Goal: Task Accomplishment & Management: Manage account settings

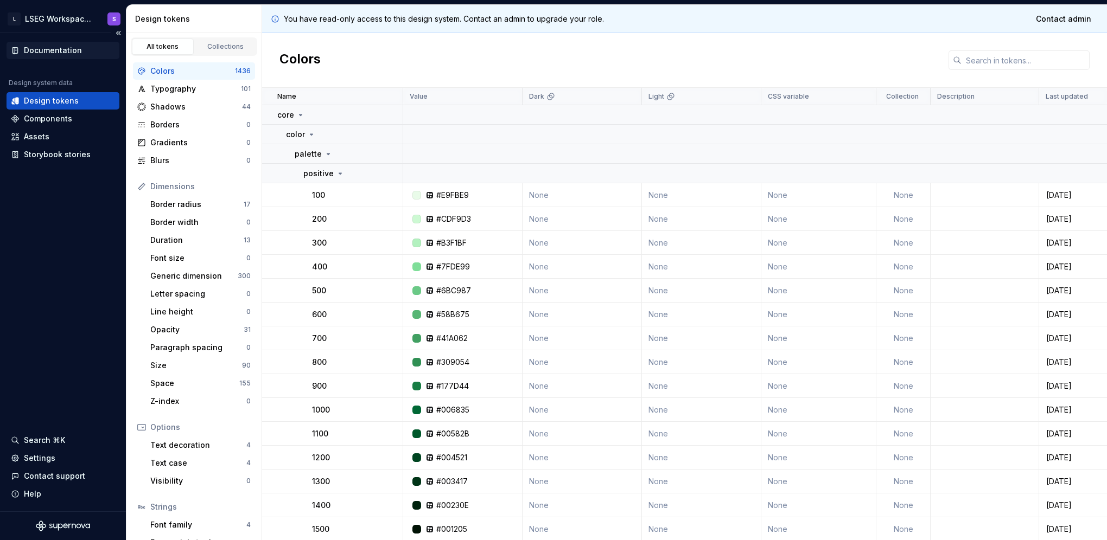
click at [61, 45] on div "Documentation" at bounding box center [53, 50] width 58 height 11
click at [46, 464] on div "Settings" at bounding box center [63, 458] width 113 height 17
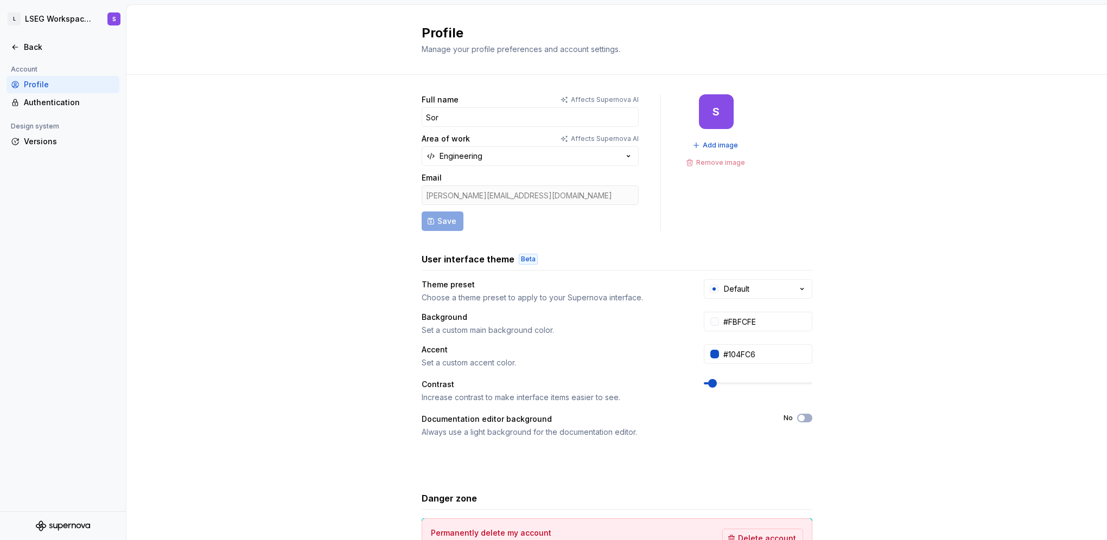
click at [286, 246] on div "Full name Affects Supernova AI Sor Area of work Affects Supernova AI Engineerin…" at bounding box center [616, 348] width 980 height 547
click at [16, 42] on div "Back" at bounding box center [63, 47] width 104 height 11
